Goal: Transaction & Acquisition: Purchase product/service

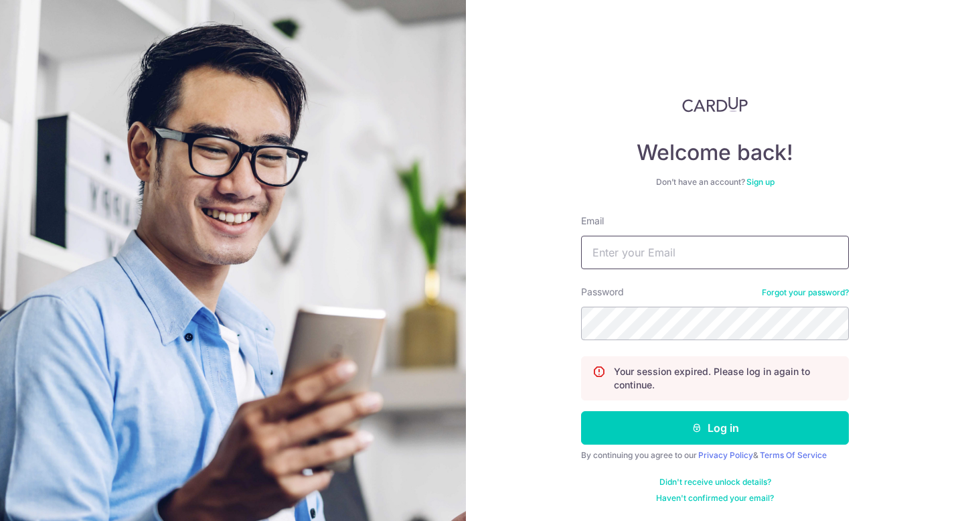
click at [741, 250] on input "Email" at bounding box center [715, 252] width 268 height 33
type input "[EMAIL_ADDRESS][DOMAIN_NAME]"
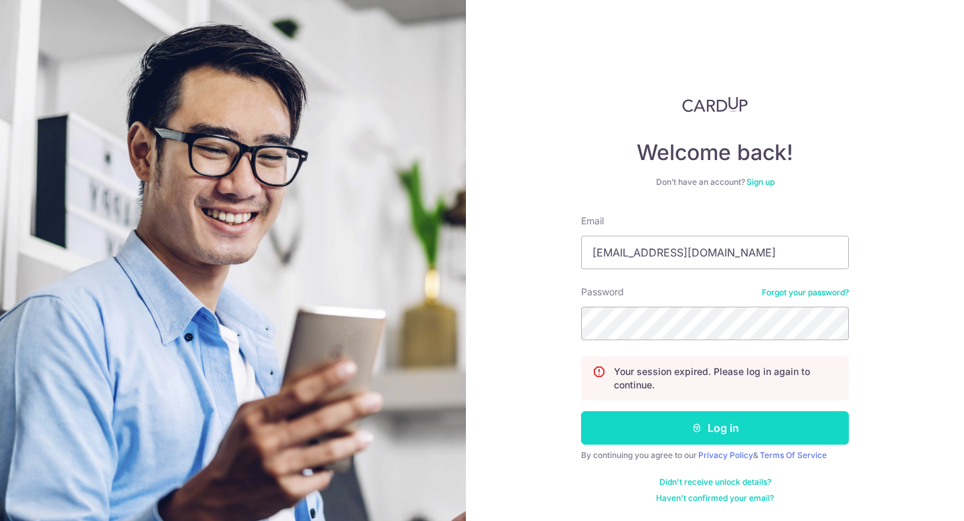
click at [726, 437] on button "Log in" at bounding box center [715, 427] width 268 height 33
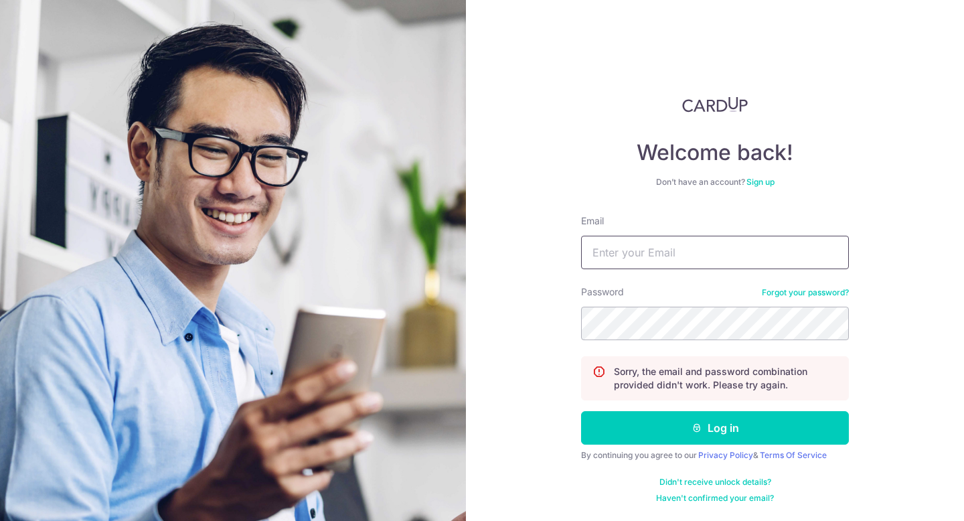
click at [678, 253] on input "Email" at bounding box center [715, 252] width 268 height 33
type input "[EMAIL_ADDRESS][DOMAIN_NAME]"
click at [581, 411] on button "Log in" at bounding box center [715, 427] width 268 height 33
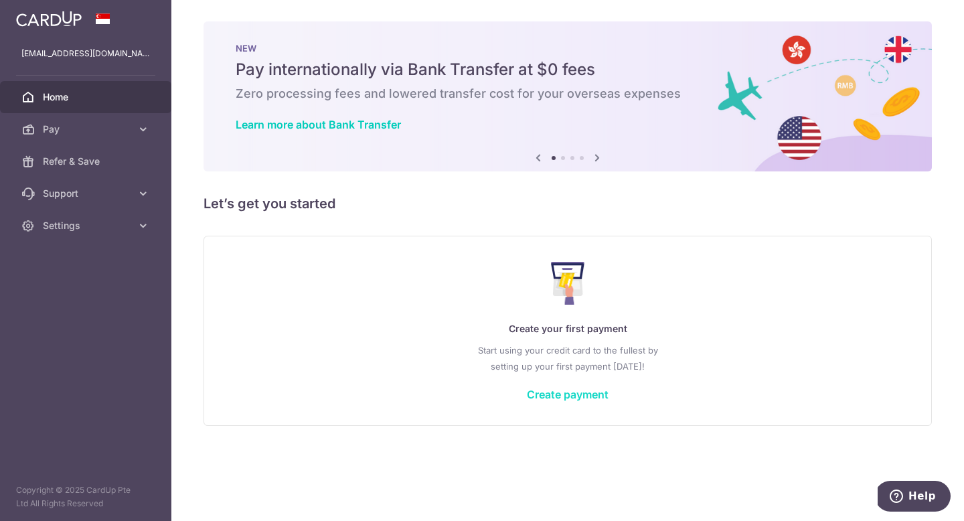
click at [581, 396] on link "Create payment" at bounding box center [568, 394] width 82 height 13
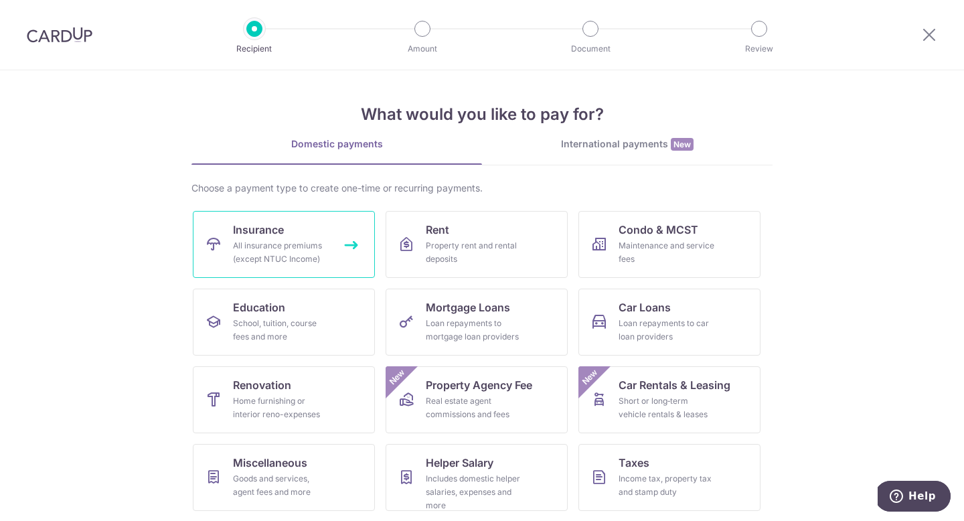
click at [279, 237] on span "Insurance" at bounding box center [258, 230] width 51 height 16
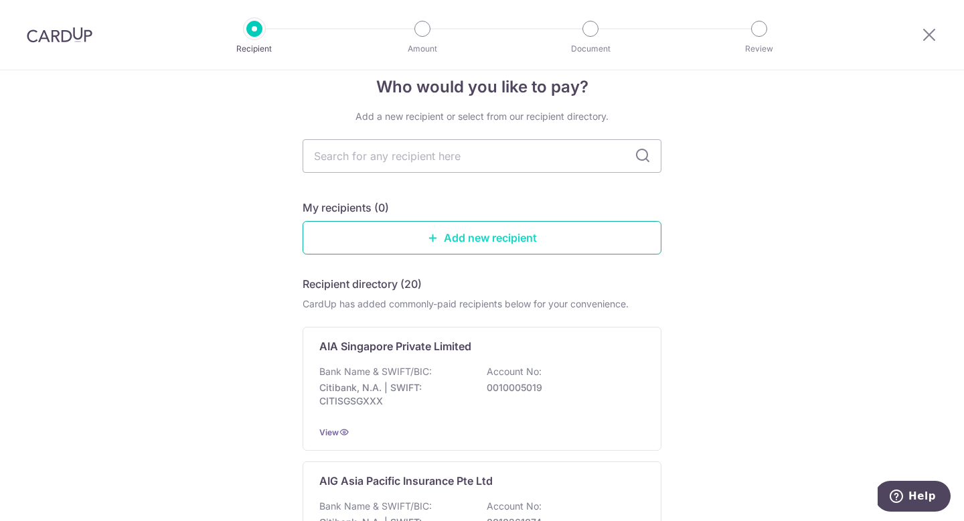
scroll to position [26, 0]
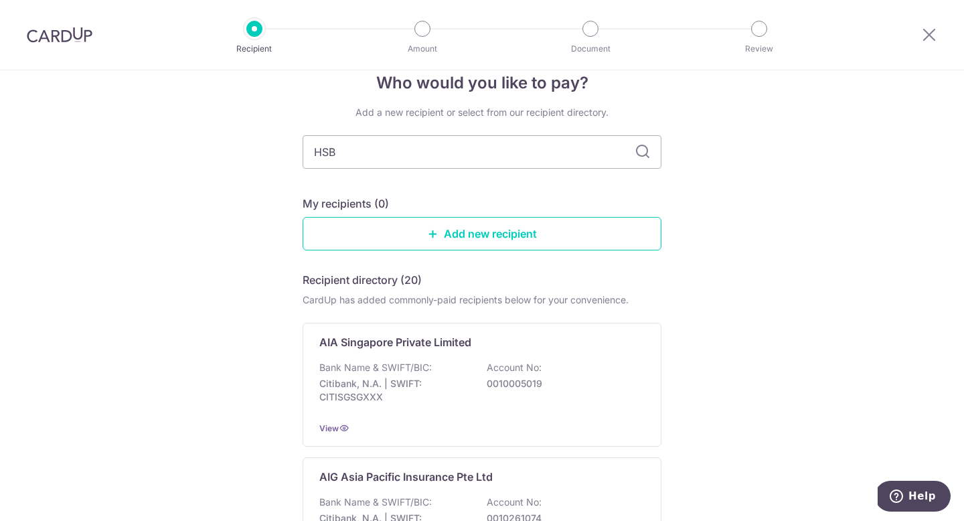
type input "HSBC"
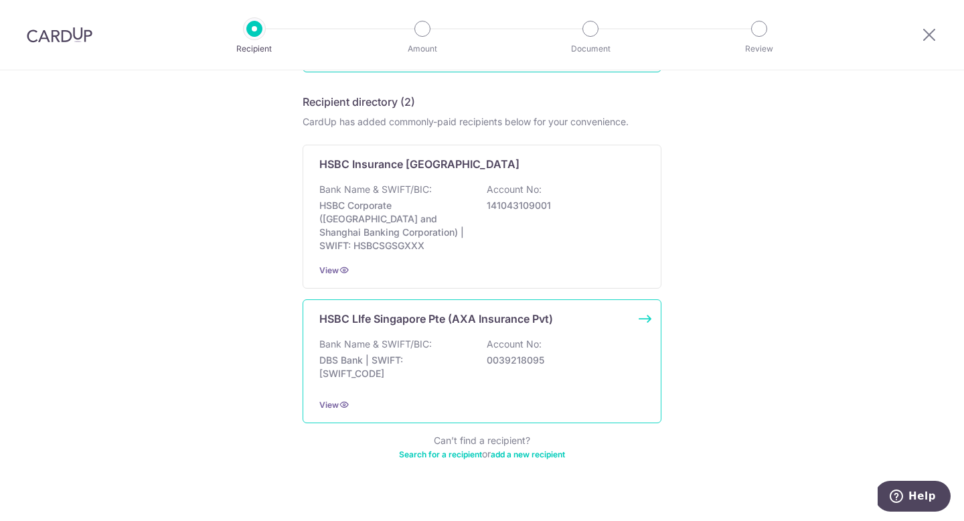
scroll to position [210, 0]
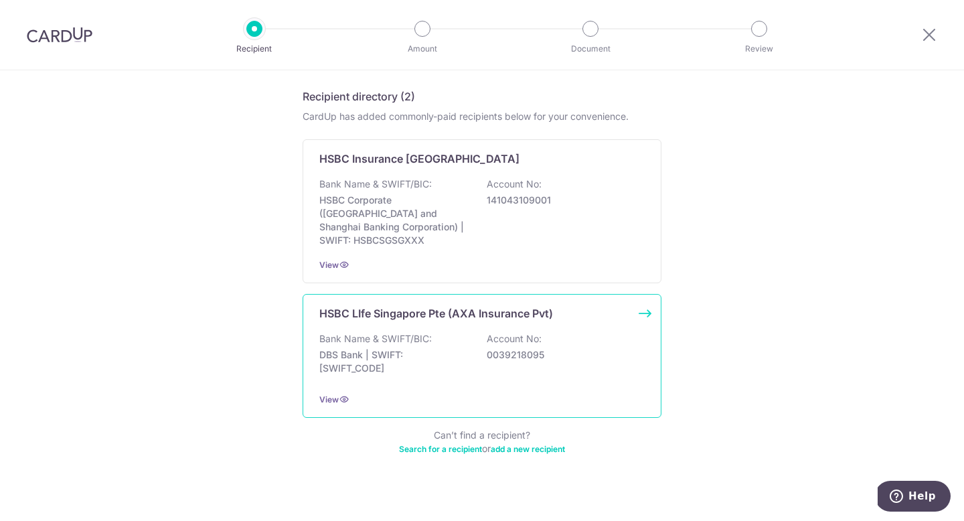
click at [502, 332] on p "Account No:" at bounding box center [514, 338] width 55 height 13
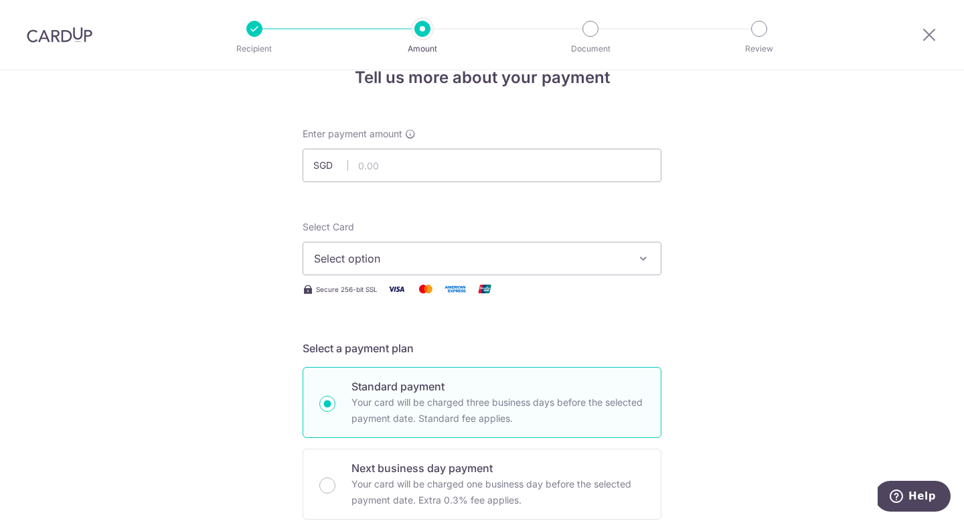
scroll to position [51, 0]
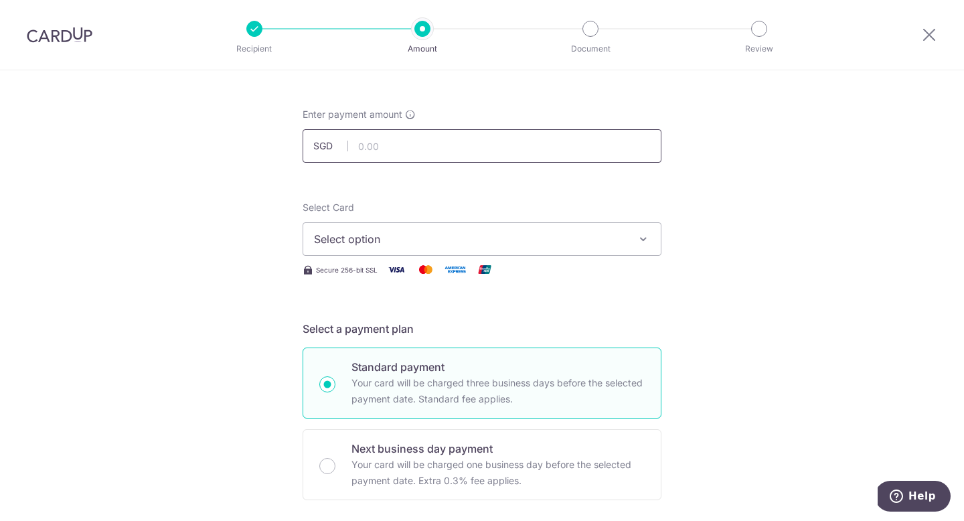
click at [463, 145] on input "text" at bounding box center [482, 145] width 359 height 33
type input "800.00"
click at [637, 238] on icon "button" at bounding box center [643, 238] width 13 height 13
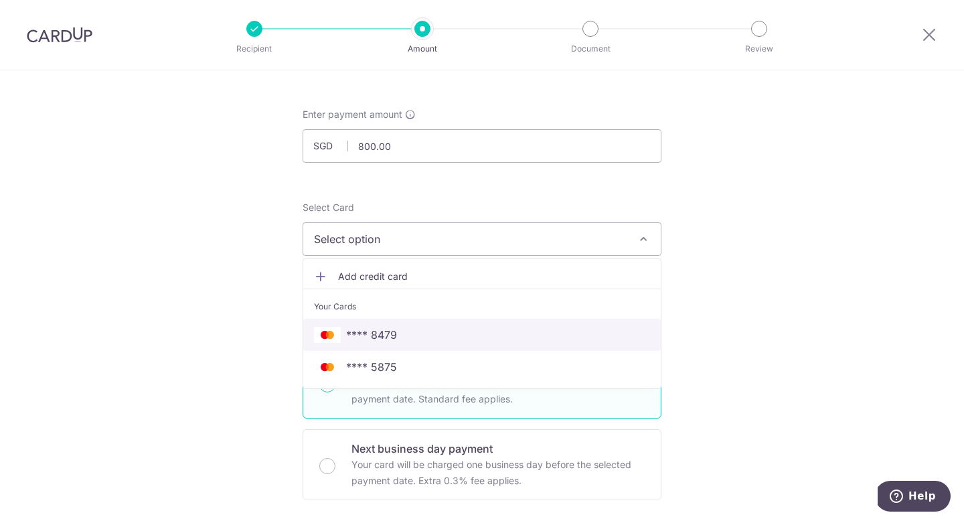
click at [363, 338] on span "**** 8479" at bounding box center [371, 335] width 51 height 16
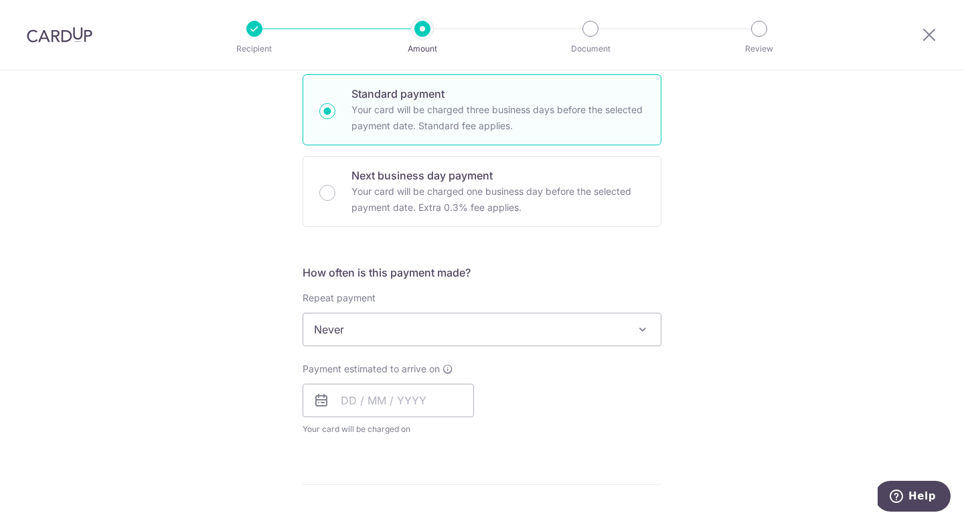
scroll to position [358, 0]
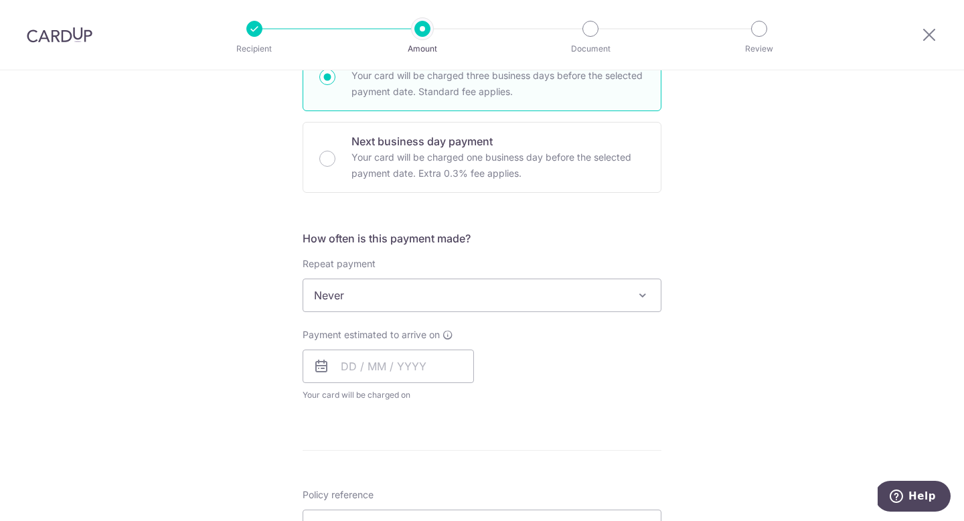
click at [588, 296] on span "Never" at bounding box center [482, 295] width 358 height 32
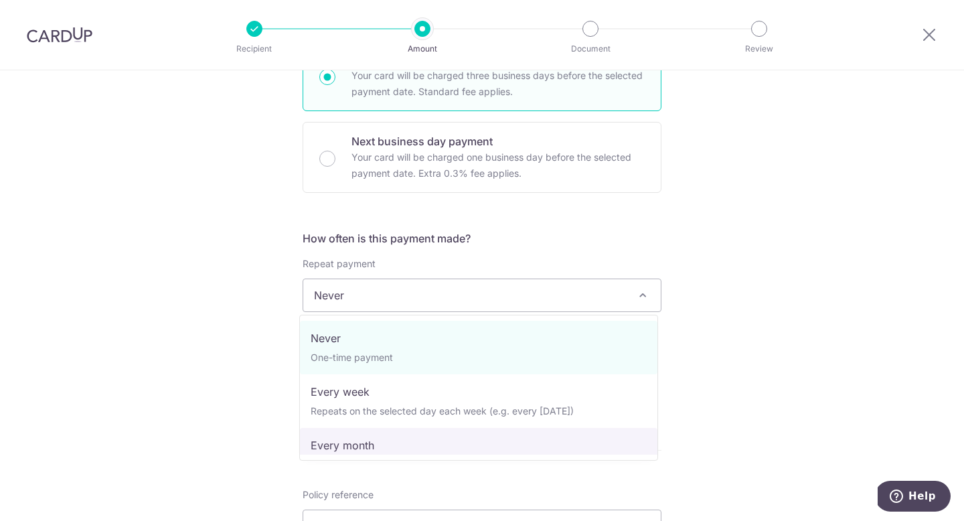
select select "3"
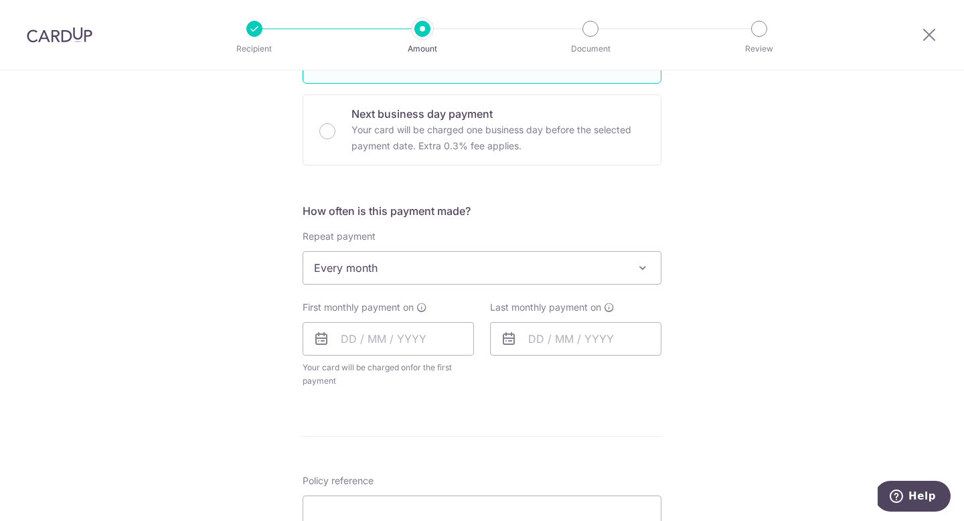
scroll to position [396, 0]
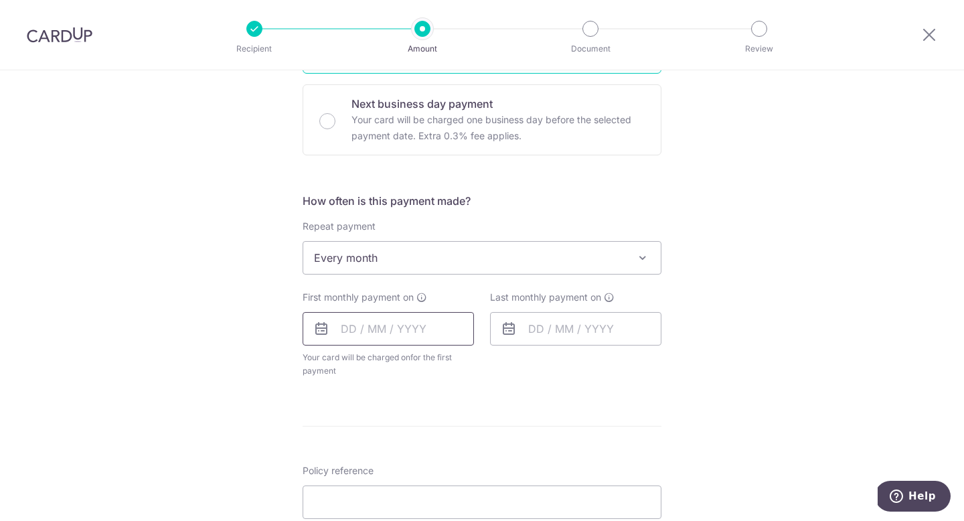
click at [346, 331] on input "text" at bounding box center [388, 328] width 171 height 33
click at [654, 416] on form "Enter payment amount SGD 800.00 800.00 Select Card **** 8479 Add credit card Yo…" at bounding box center [482, 300] width 359 height 1074
click at [352, 328] on input "text" at bounding box center [388, 328] width 171 height 33
click at [488, 365] on link "Next" at bounding box center [492, 365] width 16 height 16
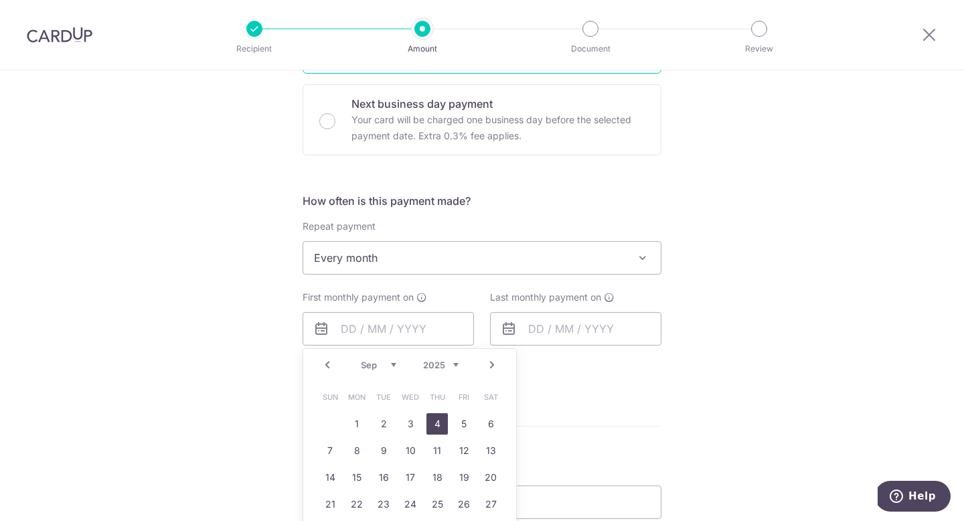
click at [431, 423] on link "4" at bounding box center [437, 423] width 21 height 21
type input "04/09/2025"
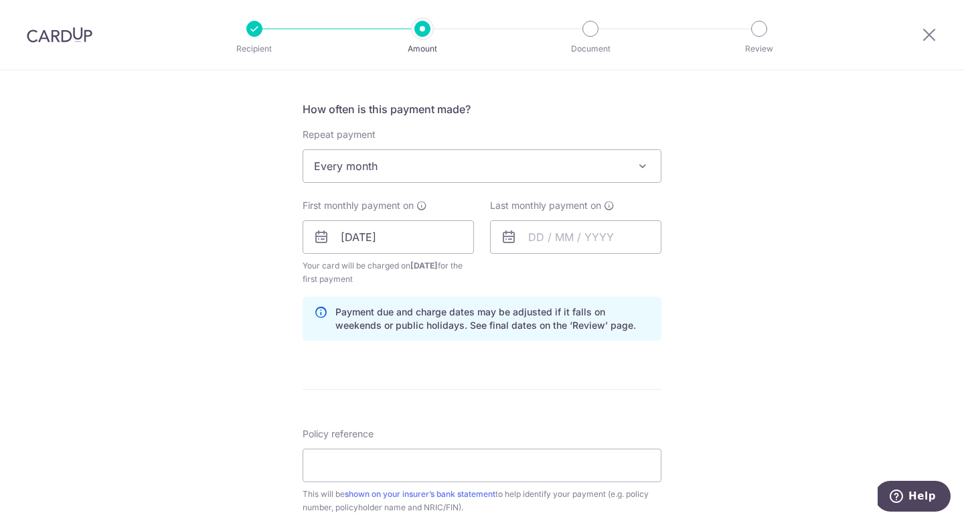
scroll to position [506, 0]
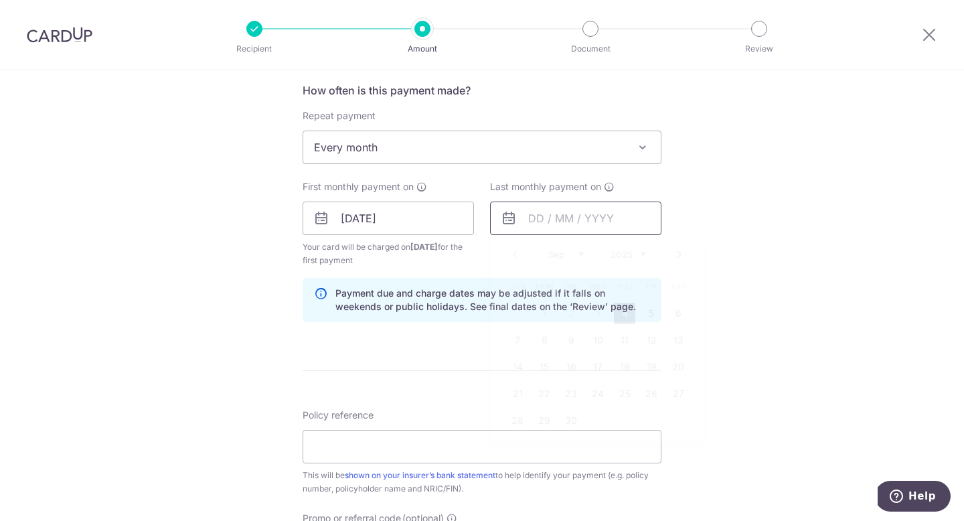
click at [565, 226] on input "text" at bounding box center [575, 218] width 171 height 33
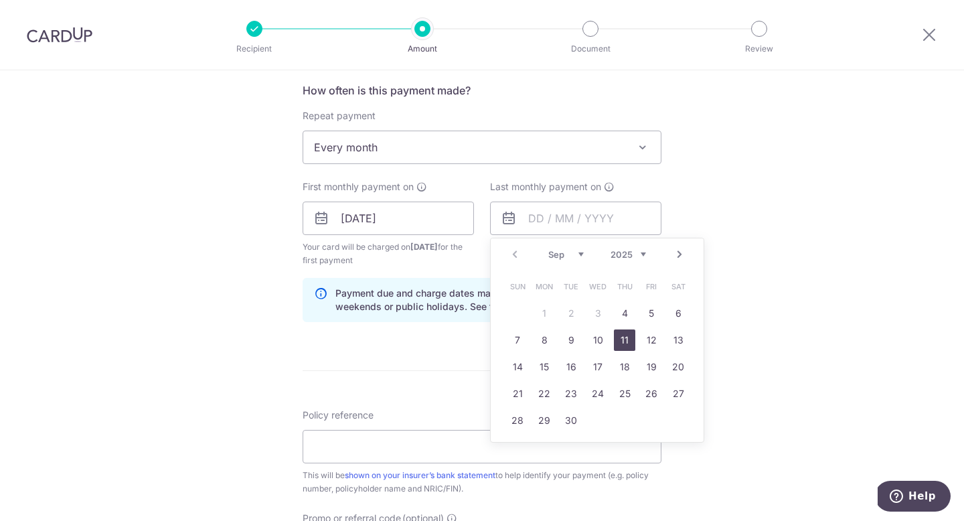
click at [625, 344] on link "11" at bounding box center [624, 340] width 21 height 21
type input "11/09/2025"
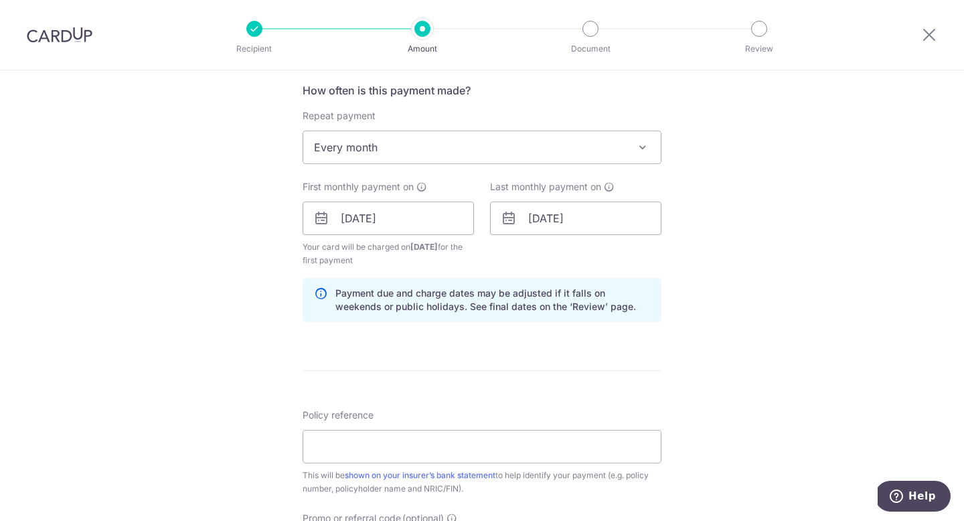
scroll to position [755, 0]
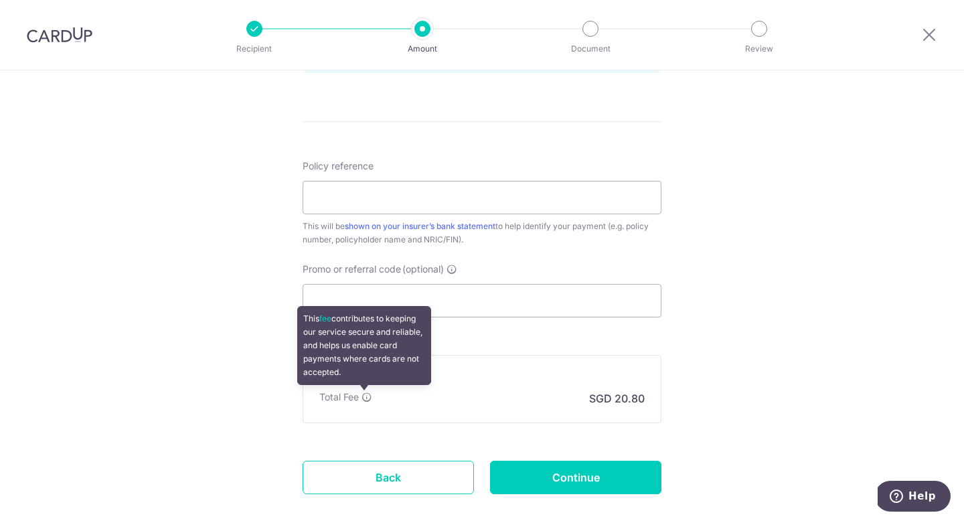
click at [367, 397] on icon at bounding box center [367, 397] width 11 height 11
